Goal: Transaction & Acquisition: Purchase product/service

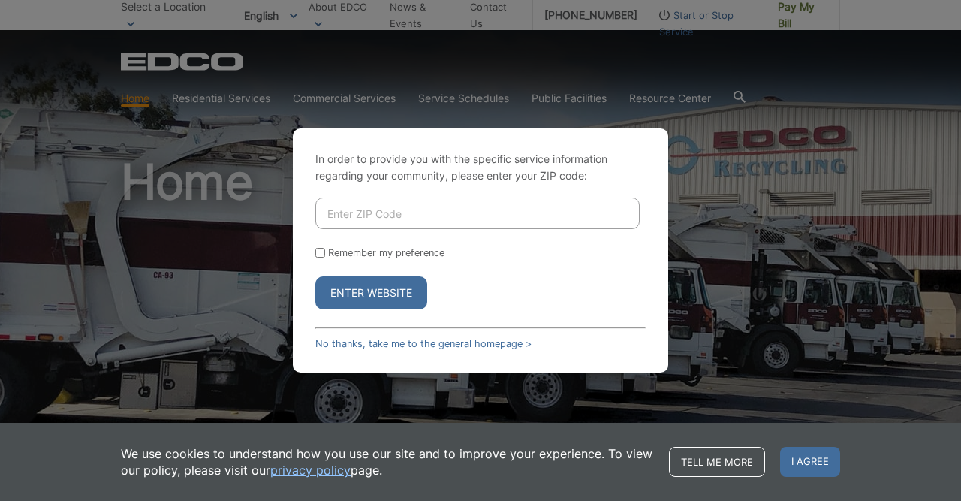
click at [334, 216] on input "Enter ZIP Code" at bounding box center [477, 213] width 324 height 32
type input "92075"
click at [352, 294] on button "Enter Website" at bounding box center [371, 292] width 112 height 33
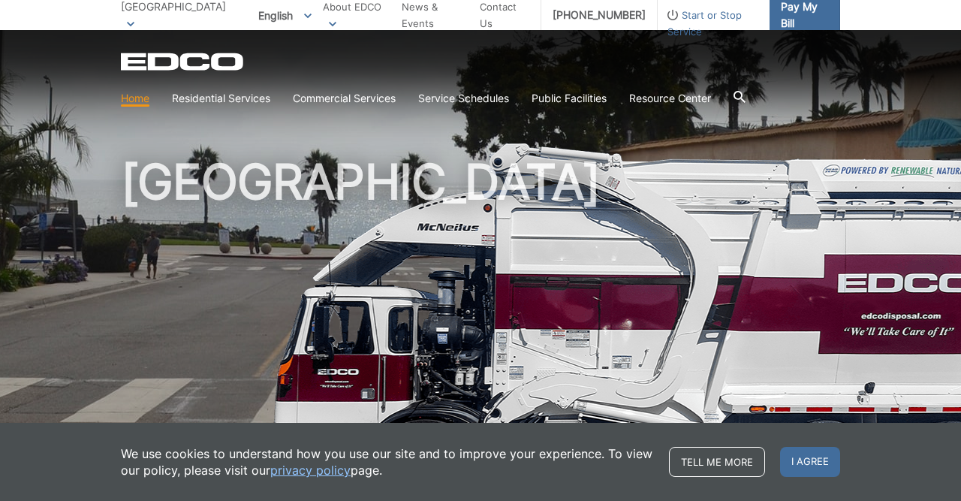
click at [781, 10] on span "Pay My Bill" at bounding box center [804, 14] width 47 height 33
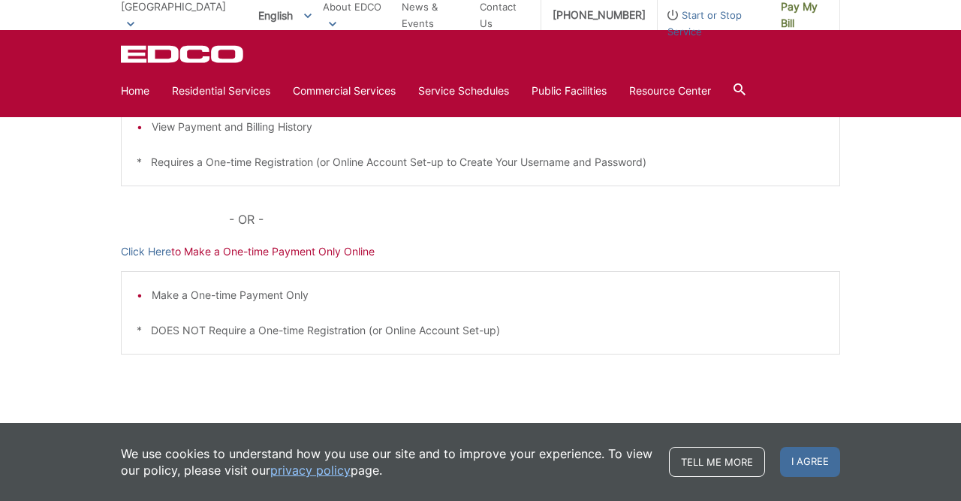
scroll to position [429, 0]
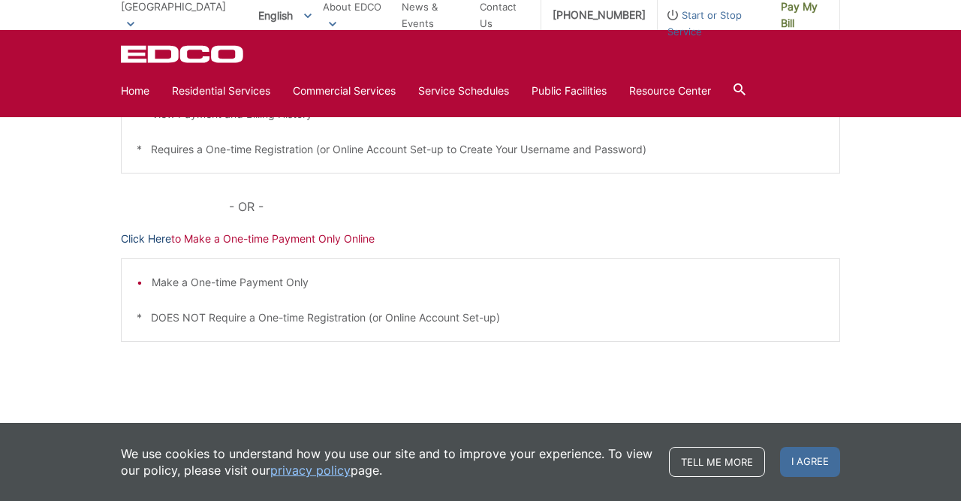
click at [145, 237] on link "Click Here" at bounding box center [146, 238] width 50 height 17
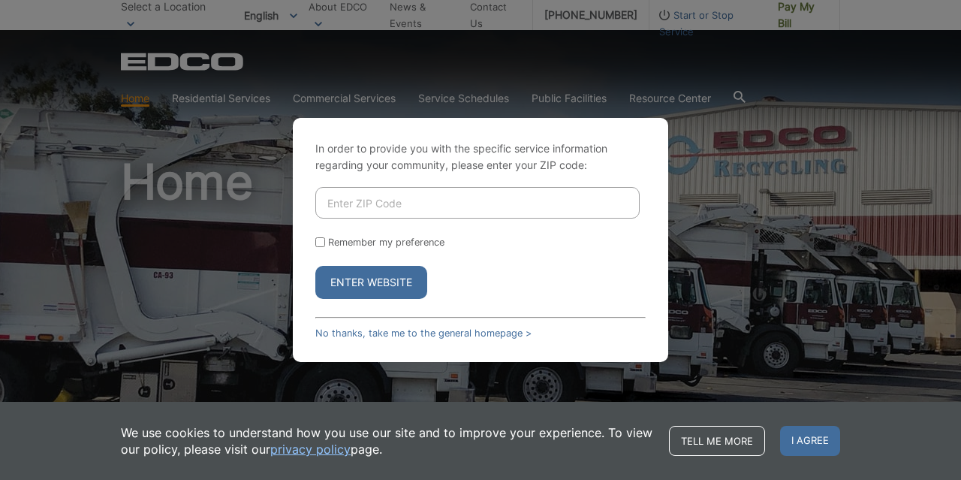
click at [352, 203] on input "Enter ZIP Code" at bounding box center [477, 203] width 324 height 32
type input "92075"
click at [360, 284] on button "Enter Website" at bounding box center [371, 282] width 112 height 33
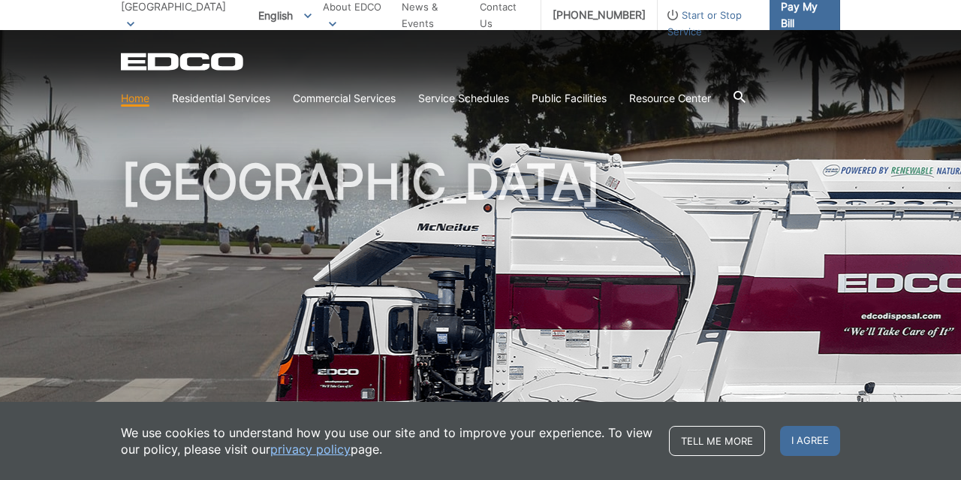
click at [781, 8] on span "Pay My Bill" at bounding box center [804, 14] width 47 height 33
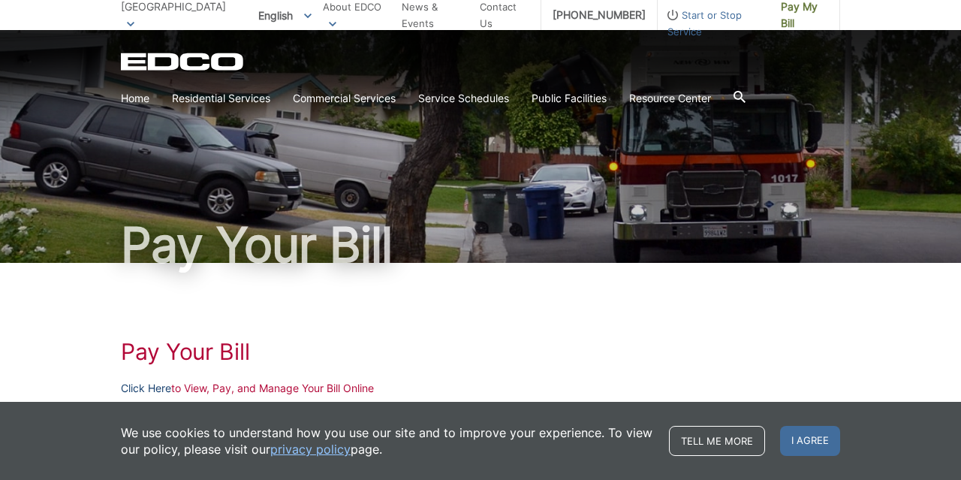
click at [140, 386] on link "Click Here" at bounding box center [146, 388] width 50 height 17
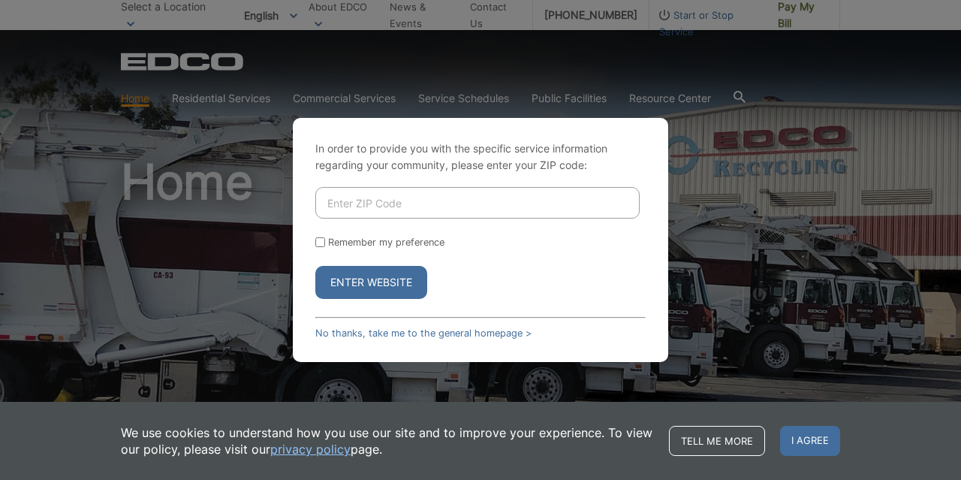
click at [336, 200] on input "Enter ZIP Code" at bounding box center [477, 203] width 324 height 32
type input "92075"
click at [356, 288] on button "Enter Website" at bounding box center [371, 282] width 112 height 33
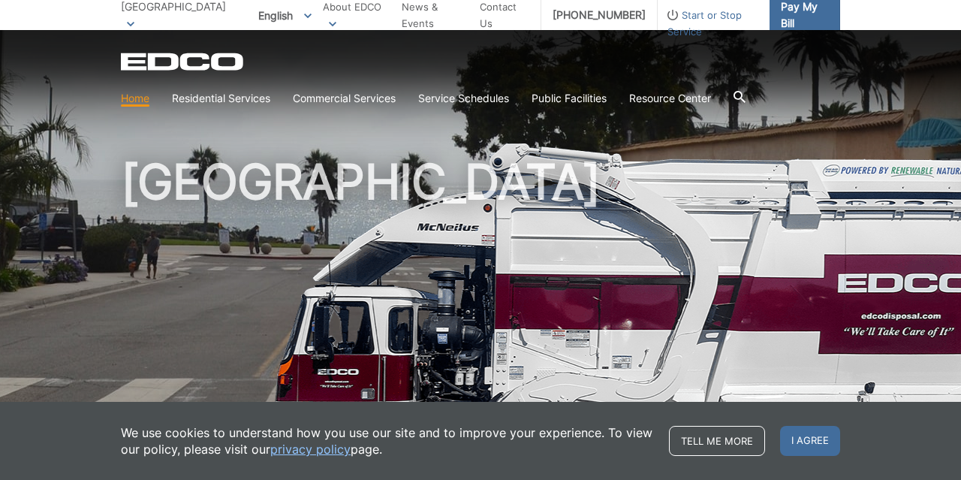
click at [781, 17] on span "Pay My Bill" at bounding box center [804, 14] width 47 height 33
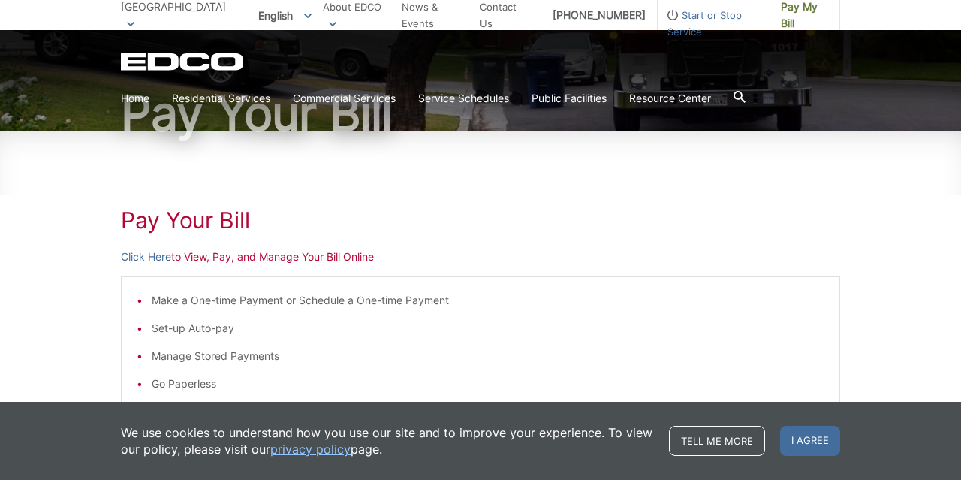
scroll to position [132, 0]
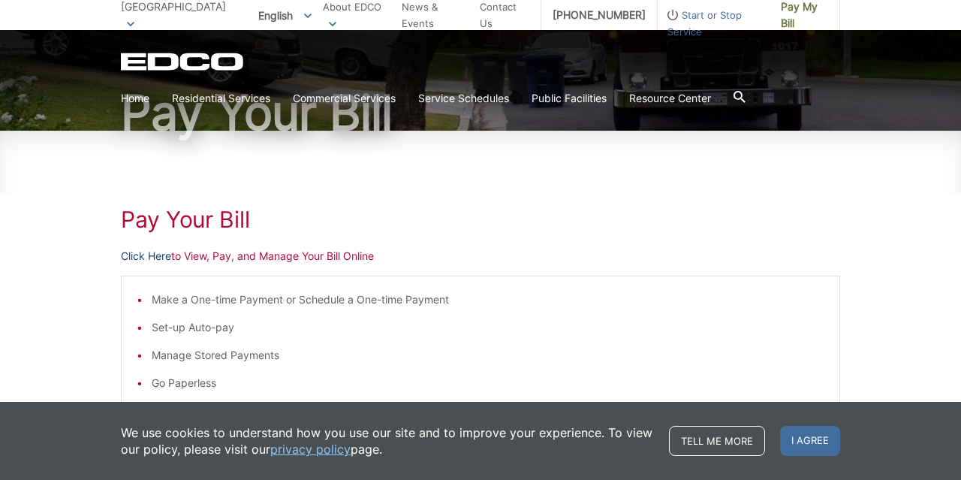
click at [138, 256] on link "Click Here" at bounding box center [146, 256] width 50 height 17
